Goal: Transaction & Acquisition: Obtain resource

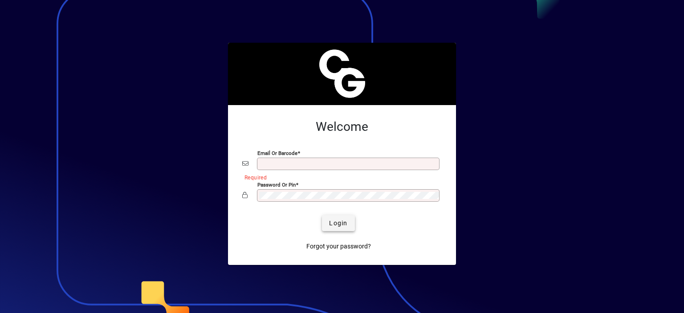
type input "**********"
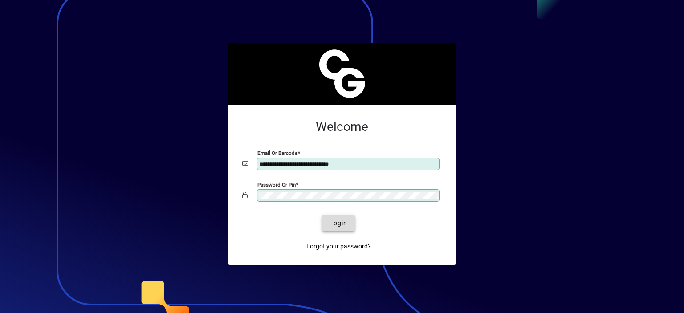
click at [335, 224] on span "Login" at bounding box center [338, 223] width 18 height 9
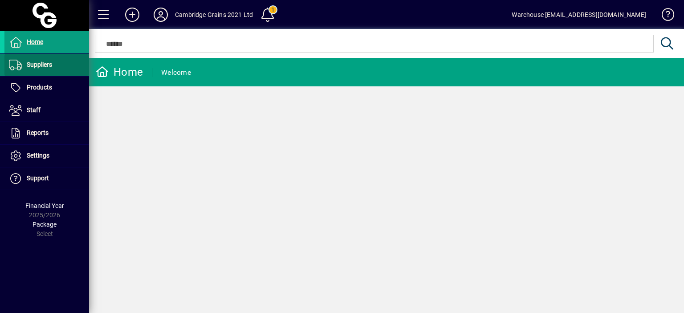
click at [47, 66] on span "Suppliers" at bounding box center [39, 64] width 25 height 7
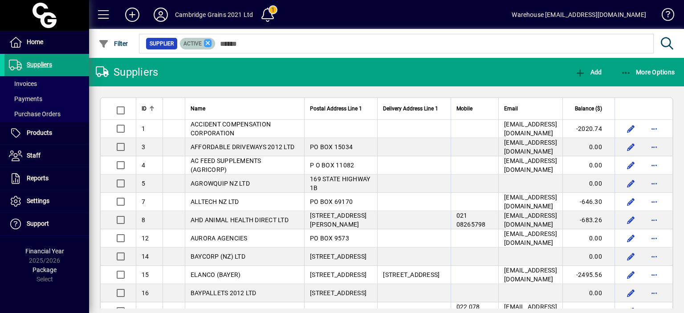
click at [207, 43] on icon at bounding box center [208, 43] width 8 height 8
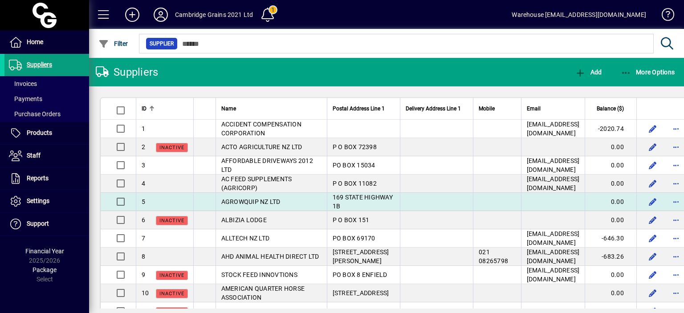
click at [585, 198] on td at bounding box center [553, 202] width 64 height 18
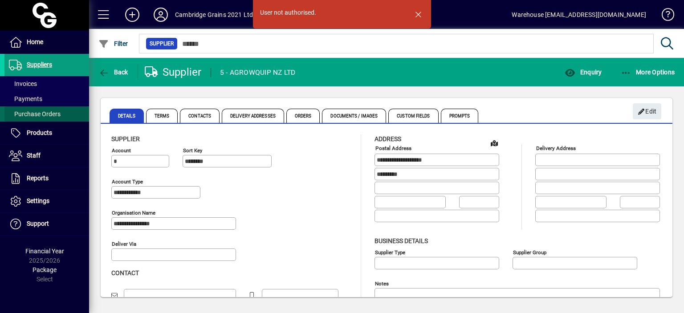
click at [33, 112] on span "Purchase Orders" at bounding box center [35, 113] width 52 height 7
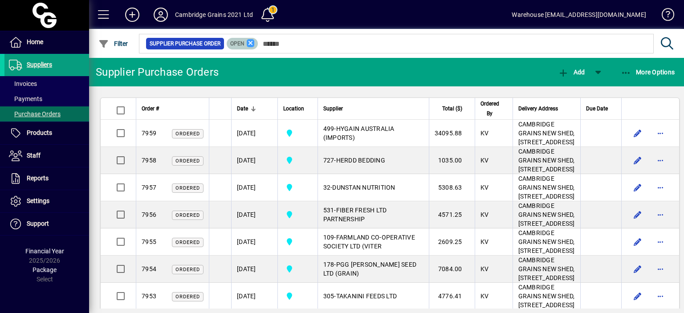
click at [249, 41] on icon at bounding box center [251, 43] width 8 height 8
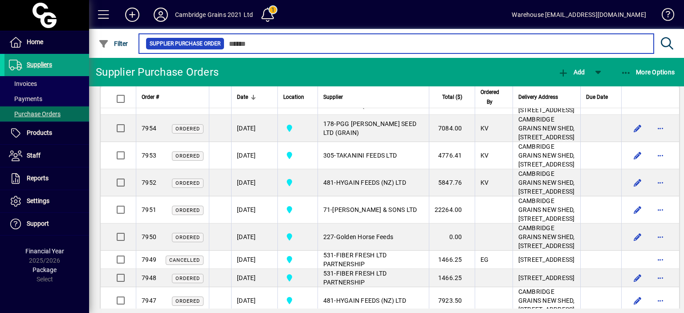
scroll to position [143, 0]
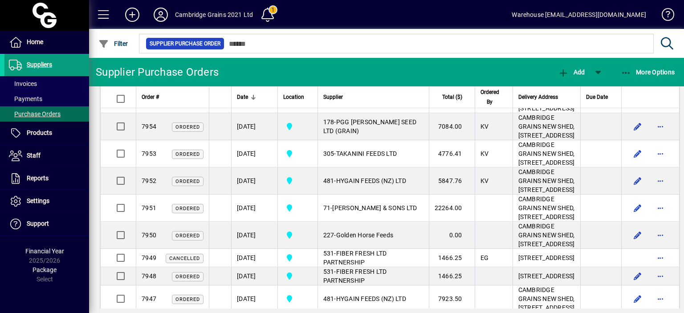
click at [347, 59] on td "32 - DUNSTAN NUTRITION" at bounding box center [373, 45] width 111 height 27
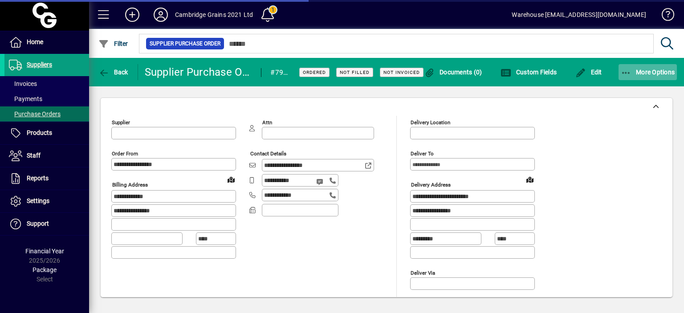
type input "**********"
click at [652, 72] on span "More Options" at bounding box center [648, 72] width 54 height 7
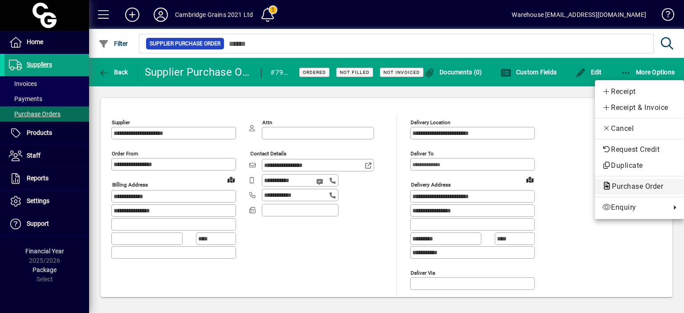
click at [617, 190] on span "Purchase Order" at bounding box center [634, 186] width 65 height 8
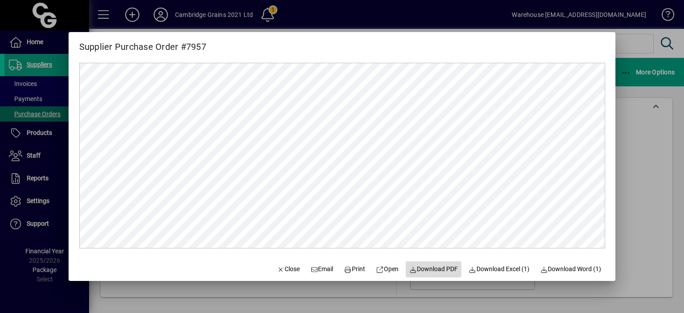
click at [424, 270] on span "Download PDF" at bounding box center [433, 269] width 49 height 9
click at [638, 137] on div at bounding box center [342, 156] width 684 height 313
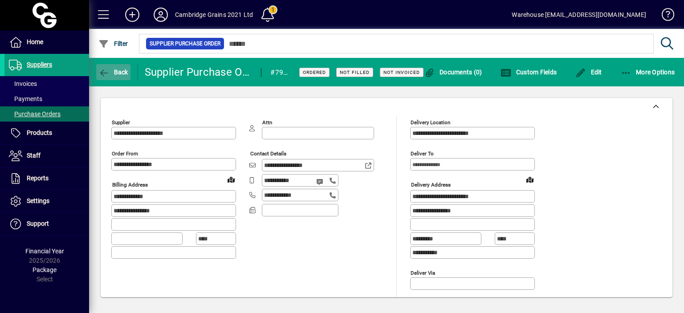
click at [108, 73] on icon "button" at bounding box center [103, 73] width 11 height 9
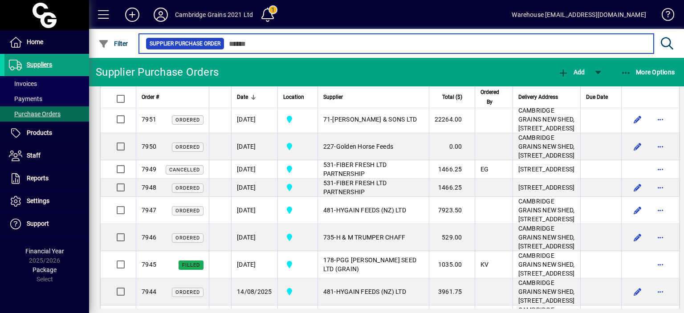
scroll to position [232, 0]
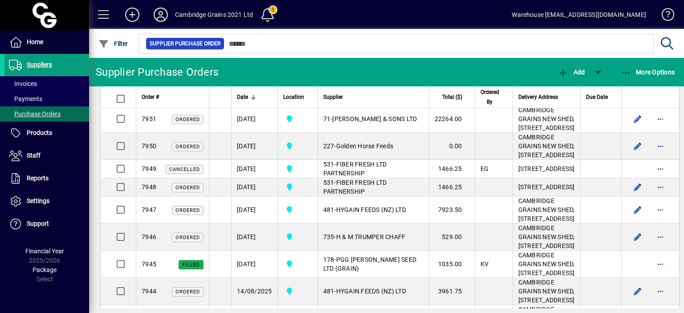
click at [380, 18] on span "FARMLAND CO-OPERATIVE SOCIETY LTD (VITER" at bounding box center [369, 10] width 92 height 16
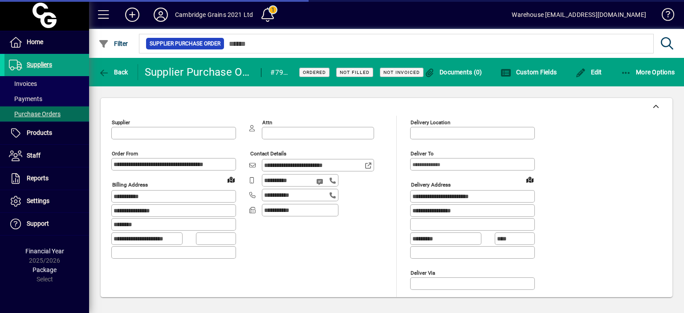
type input "**********"
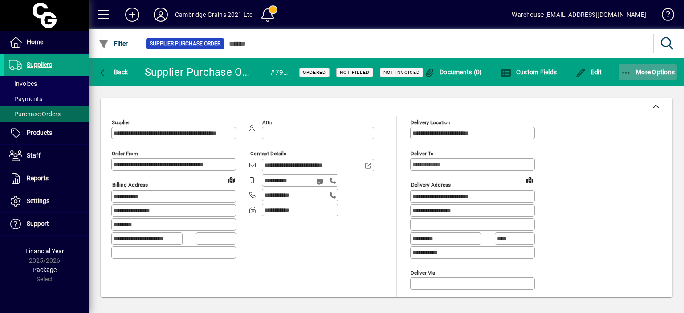
click at [645, 71] on span "More Options" at bounding box center [648, 72] width 54 height 7
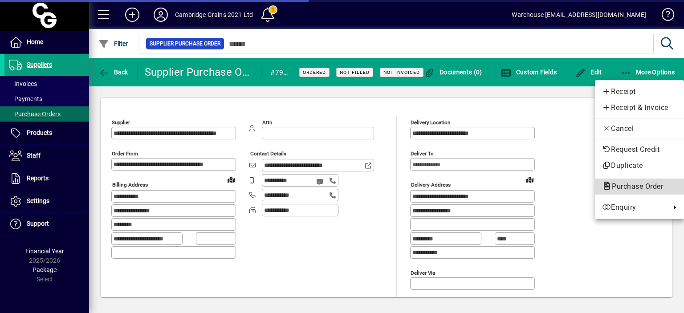
click at [625, 188] on span "Purchase Order" at bounding box center [634, 186] width 65 height 8
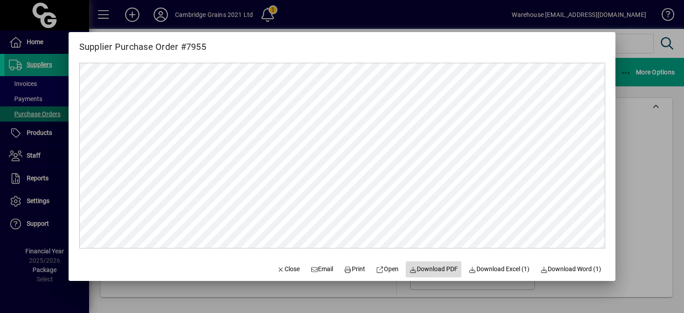
click at [425, 270] on span "Download PDF" at bounding box center [433, 269] width 49 height 9
click at [625, 110] on div at bounding box center [342, 156] width 684 height 313
